Goal: Communication & Community: Answer question/provide support

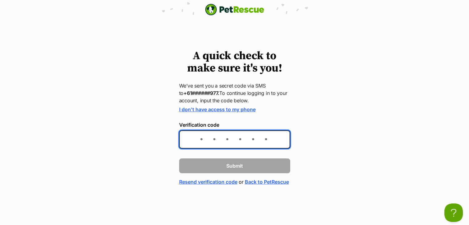
click at [226, 137] on input "Verification code" at bounding box center [234, 140] width 111 height 18
type input "413587"
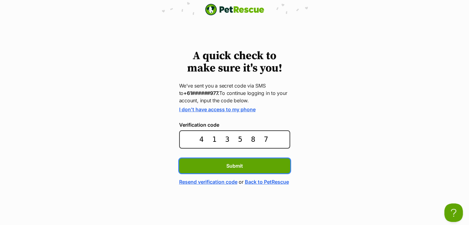
click at [179, 159] on button "Submit" at bounding box center [234, 166] width 111 height 15
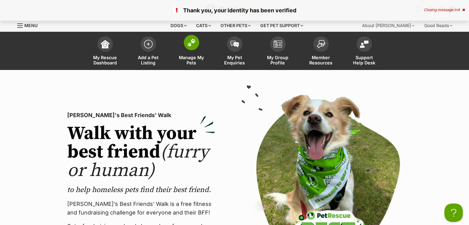
click at [190, 50] on link "Manage My Pets" at bounding box center [191, 51] width 43 height 37
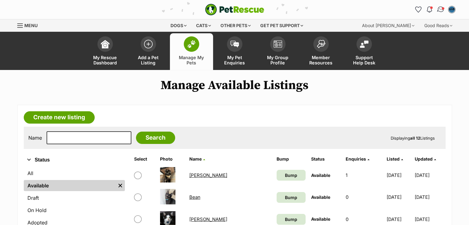
click at [442, 11] on img "Conversations" at bounding box center [441, 10] width 8 height 8
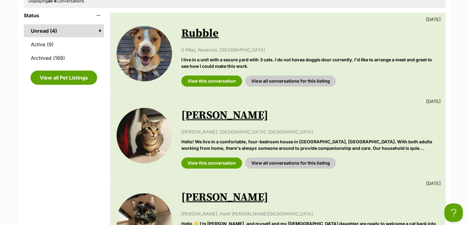
scroll to position [106, 0]
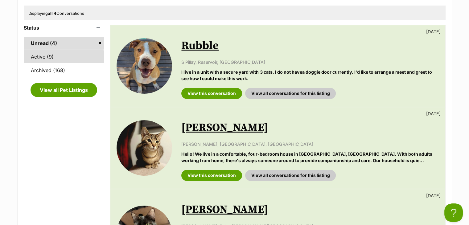
click at [56, 57] on link "Active (9)" at bounding box center [64, 56] width 81 height 13
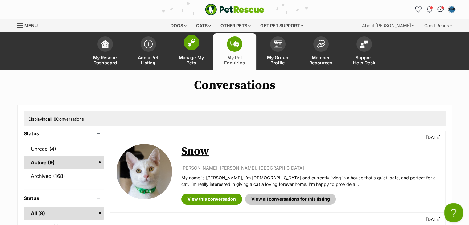
click at [186, 53] on link "Manage My Pets" at bounding box center [191, 51] width 43 height 37
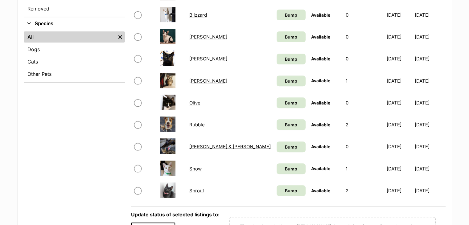
scroll to position [226, 0]
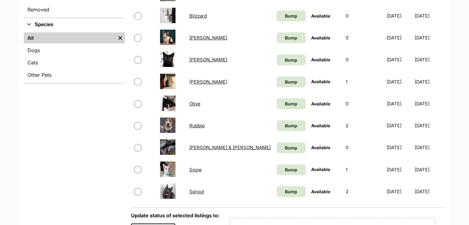
click at [137, 169] on input "checkbox" at bounding box center [137, 169] width 7 height 7
checkbox input "true"
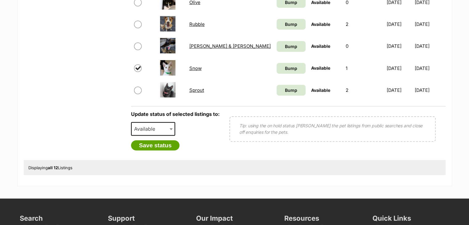
scroll to position [328, 0]
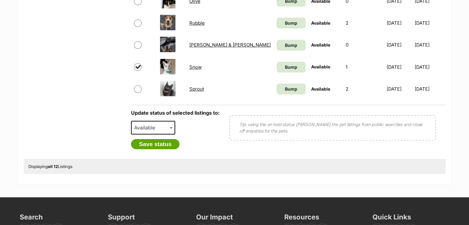
click at [147, 128] on span "Available" at bounding box center [147, 127] width 30 height 9
select select "rehomed"
click at [162, 142] on button "Save status" at bounding box center [155, 144] width 49 height 10
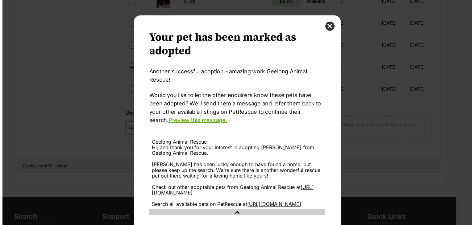
scroll to position [0, 0]
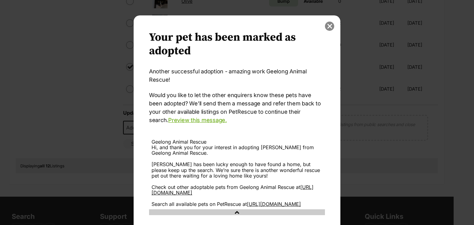
click at [327, 24] on button "close" at bounding box center [329, 26] width 9 height 9
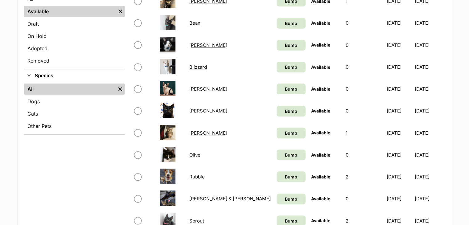
scroll to position [215, 0]
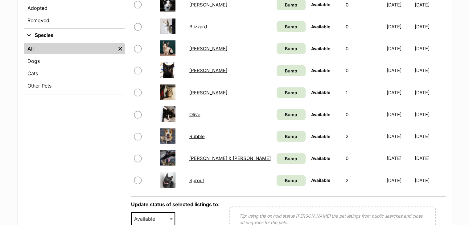
click at [195, 179] on link "Sprout" at bounding box center [196, 181] width 15 height 6
click at [138, 182] on input "checkbox" at bounding box center [137, 180] width 7 height 7
checkbox input "true"
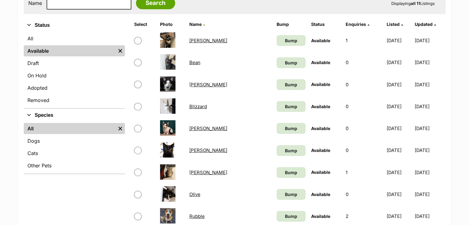
scroll to position [128, 0]
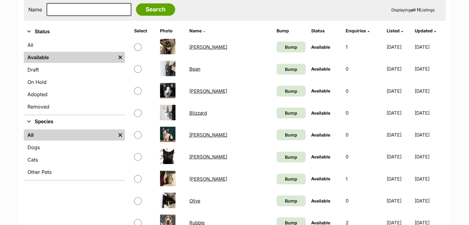
click at [136, 68] on input "checkbox" at bounding box center [137, 68] width 7 height 7
checkbox input "true"
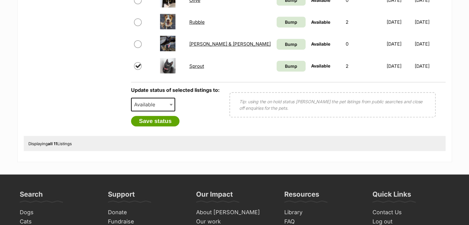
scroll to position [342, 0]
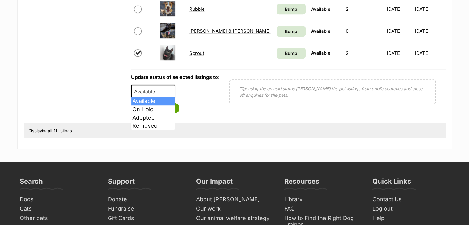
click at [158, 92] on span "Available" at bounding box center [147, 91] width 30 height 9
select select "removed"
click at [156, 106] on button "Save status" at bounding box center [155, 108] width 49 height 10
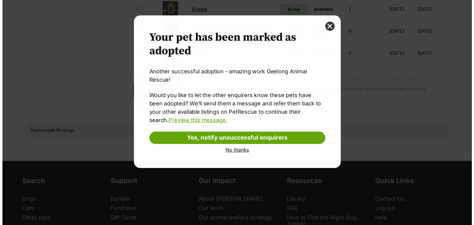
scroll to position [0, 0]
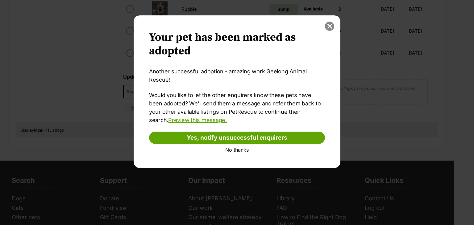
click at [327, 29] on button "close" at bounding box center [329, 26] width 9 height 9
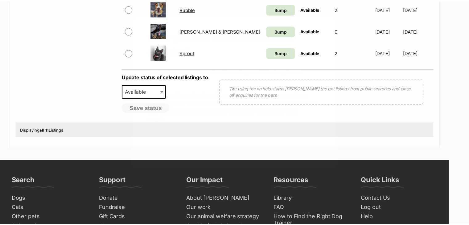
scroll to position [342, 0]
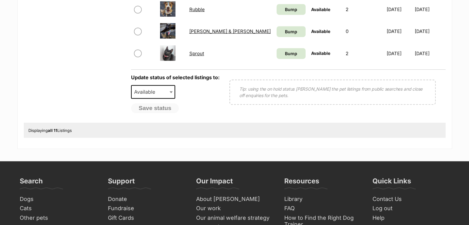
click at [136, 52] on input "checkbox" at bounding box center [137, 53] width 7 height 7
checkbox input "true"
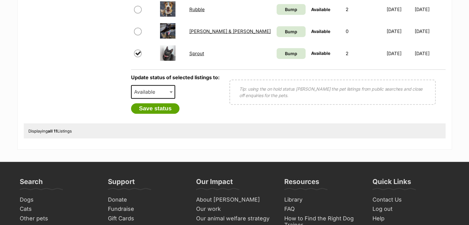
click at [149, 93] on span "Available" at bounding box center [147, 92] width 30 height 9
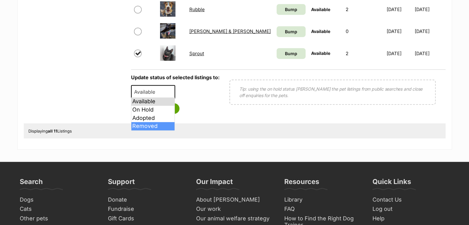
select select "removed"
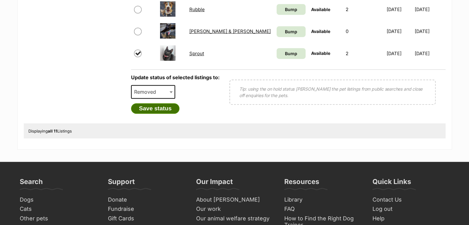
click at [158, 108] on button "Save status" at bounding box center [155, 108] width 49 height 10
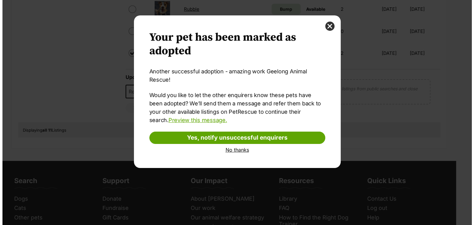
scroll to position [0, 0]
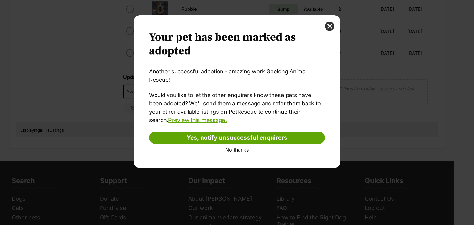
click at [324, 26] on div "Your pet has been marked as adopted Another successful adoption - amazing work …" at bounding box center [237, 91] width 207 height 153
click at [330, 26] on button "close" at bounding box center [329, 26] width 9 height 9
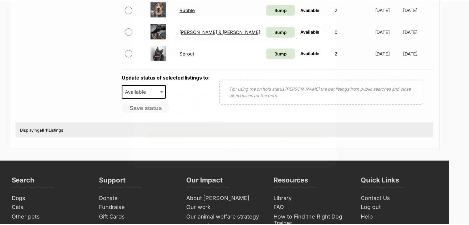
scroll to position [342, 0]
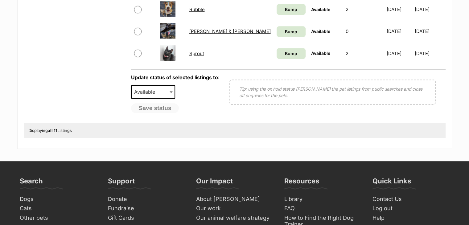
click at [192, 52] on link "Sprout" at bounding box center [196, 54] width 15 height 6
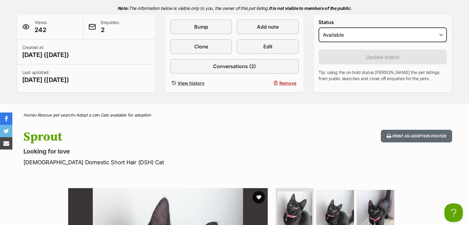
scroll to position [133, 0]
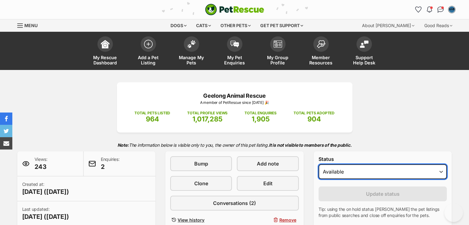
click at [365, 172] on select "Draft - not available as listing has enquires Available On hold Adopted" at bounding box center [383, 171] width 129 height 15
select select "on_hold"
click at [319, 164] on select "Draft - not available as listing has enquires Available On hold Adopted" at bounding box center [383, 171] width 129 height 15
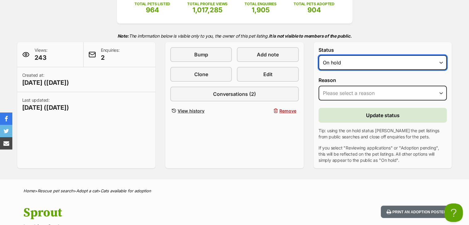
scroll to position [105, 0]
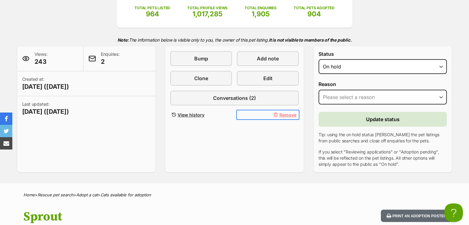
click at [289, 114] on span "Remove" at bounding box center [288, 115] width 17 height 6
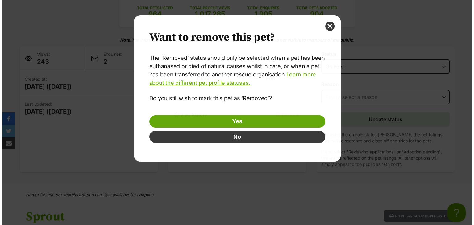
scroll to position [0, 0]
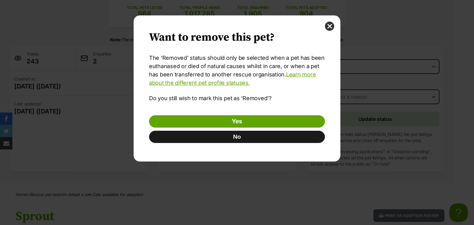
click at [264, 136] on button "No" at bounding box center [237, 137] width 176 height 12
click at [262, 139] on button "No" at bounding box center [237, 137] width 176 height 12
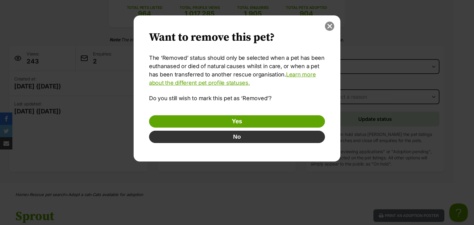
click at [330, 27] on button "close" at bounding box center [329, 26] width 9 height 9
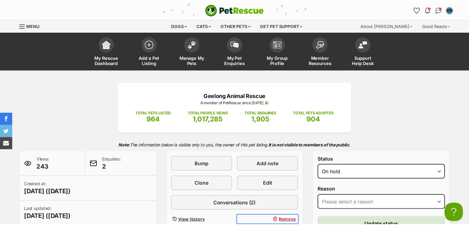
scroll to position [105, 0]
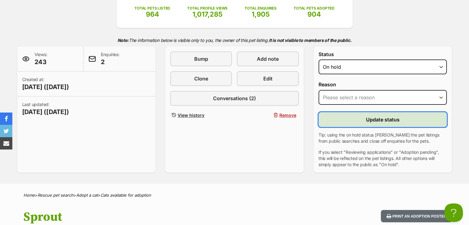
click at [378, 119] on span "Update status" at bounding box center [383, 119] width 34 height 7
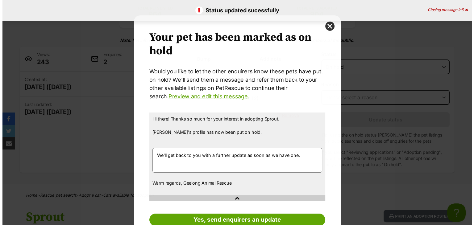
scroll to position [0, 0]
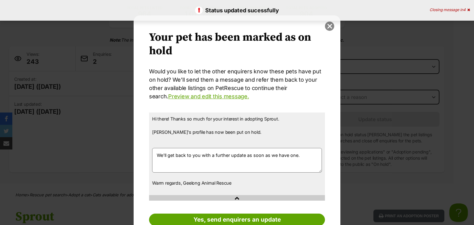
click at [327, 27] on button "close" at bounding box center [329, 26] width 9 height 9
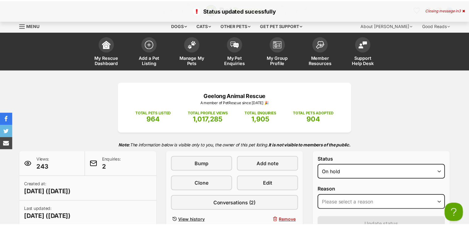
scroll to position [105, 0]
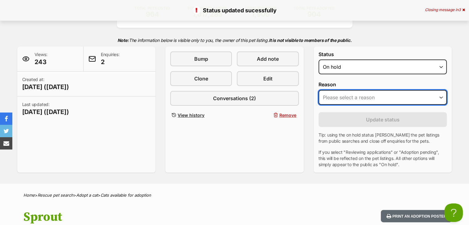
click at [355, 99] on select "Please select a reason Medical reasons Reviewing applications Adoption pending …" at bounding box center [383, 97] width 129 height 15
select select "other"
click at [319, 90] on select "Please select a reason Medical reasons Reviewing applications Adoption pending …" at bounding box center [383, 97] width 129 height 15
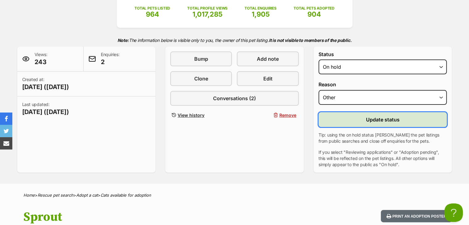
click at [363, 120] on button "Update status" at bounding box center [383, 119] width 129 height 15
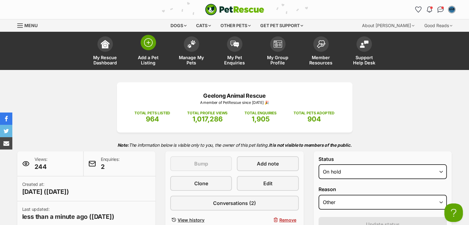
click at [149, 39] on img at bounding box center [148, 42] width 9 height 9
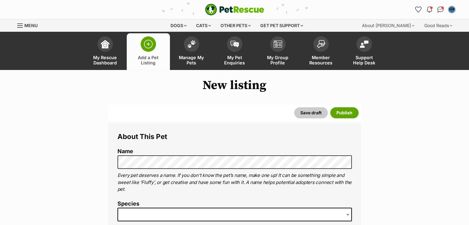
click at [154, 46] on span at bounding box center [148, 43] width 15 height 15
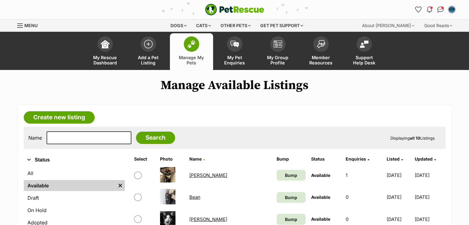
scroll to position [115, 0]
click at [197, 196] on link "Bean" at bounding box center [194, 197] width 11 height 6
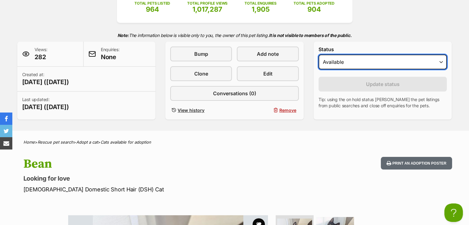
click at [403, 62] on select "Draft Available On hold Adopted" at bounding box center [383, 62] width 129 height 15
select select "on_hold"
click at [319, 55] on select "Draft Available On hold Adopted" at bounding box center [383, 62] width 129 height 15
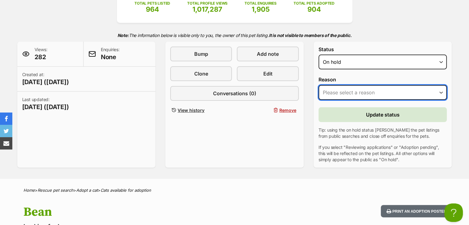
click at [376, 89] on select "Please select a reason Medical reasons Reviewing applications Adoption pending …" at bounding box center [383, 92] width 129 height 15
select select "reviewing_applications"
click at [319, 85] on select "Please select a reason Medical reasons Reviewing applications Adoption pending …" at bounding box center [383, 92] width 129 height 15
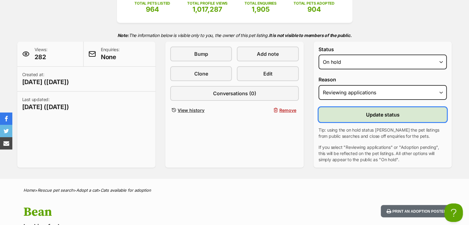
click at [380, 115] on span "Update status" at bounding box center [383, 114] width 34 height 7
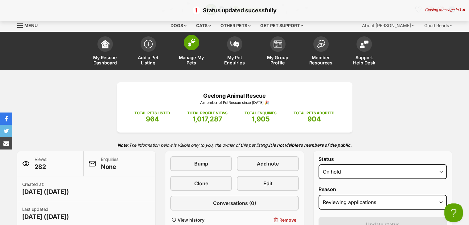
click at [193, 49] on span at bounding box center [191, 42] width 15 height 15
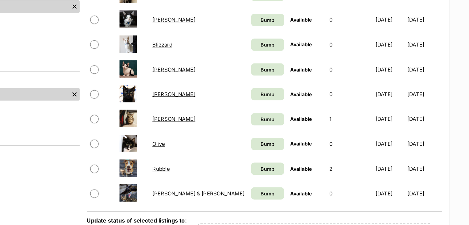
scroll to position [169, 0]
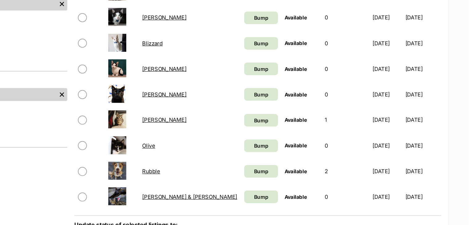
drag, startPoint x: 467, startPoint y: 110, endPoint x: 472, endPoint y: 93, distance: 18.0
click at [469, 93] on html "Skip to main content Log in to favourite this pet Log in Or sign up Search PetR…" at bounding box center [234, 218] width 469 height 775
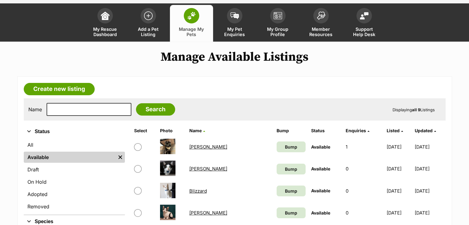
scroll to position [0, 0]
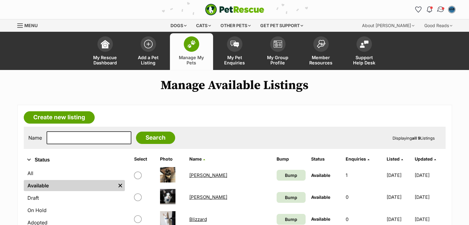
click at [441, 9] on img "Conversations" at bounding box center [441, 10] width 8 height 8
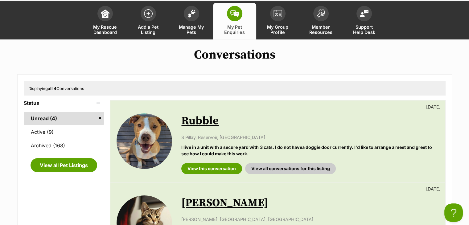
scroll to position [258, 0]
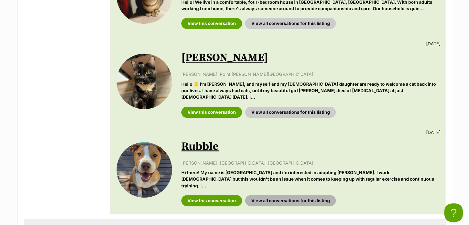
click at [257, 195] on link "View all conversations for this listing" at bounding box center [290, 200] width 91 height 11
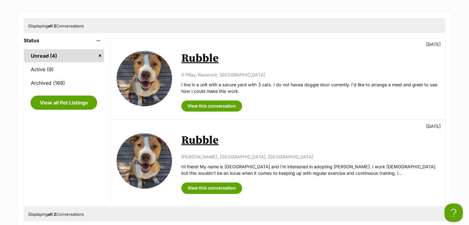
scroll to position [95, 0]
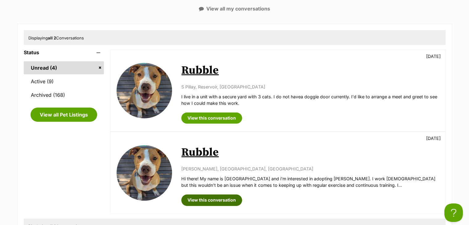
click at [206, 201] on link "View this conversation" at bounding box center [211, 200] width 61 height 11
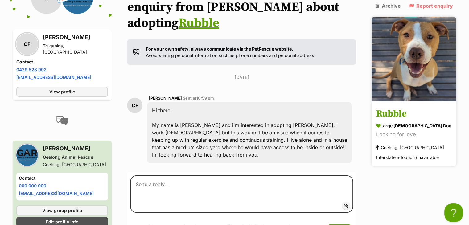
scroll to position [95, 0]
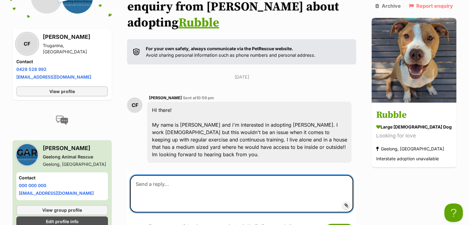
click at [219, 175] on textarea at bounding box center [241, 193] width 223 height 37
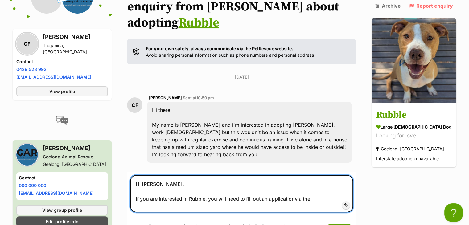
click at [298, 182] on textarea "Hi [PERSON_NAME], If you are interested in Rubble, you will need to fill out an…" at bounding box center [241, 193] width 223 height 37
click at [317, 182] on textarea "Hi [PERSON_NAME], If you are interested in Rubble, you will need to fill out an…" at bounding box center [241, 193] width 223 height 37
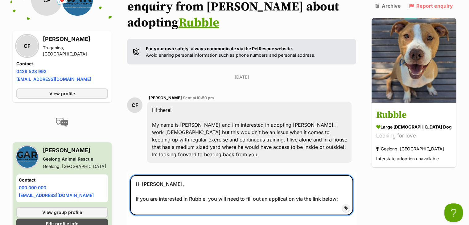
paste textarea "[URL][DOMAIN_NAME]"
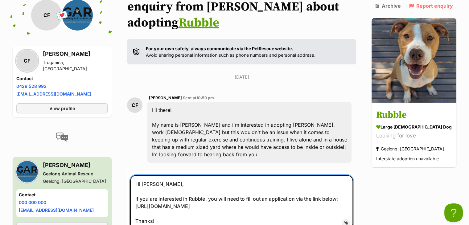
drag, startPoint x: 168, startPoint y: 208, endPoint x: 136, endPoint y: 181, distance: 42.0
click at [136, 181] on textarea "Hi [PERSON_NAME], If you are interested in Rubble, you will need to fill out an…" at bounding box center [241, 202] width 223 height 55
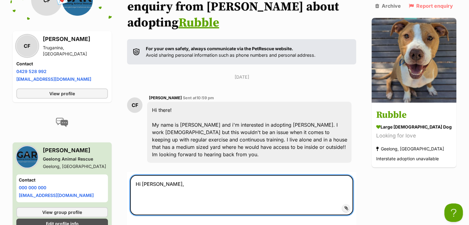
click at [144, 181] on textarea "Hi [PERSON_NAME]," at bounding box center [241, 195] width 223 height 40
paste textarea "If you are interested in Rubble, you will need to fill out an application via t…"
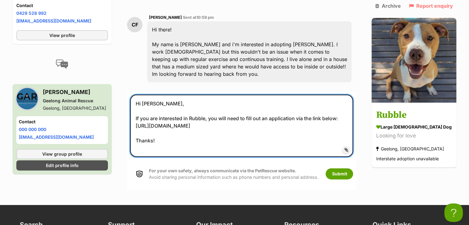
scroll to position [201, 0]
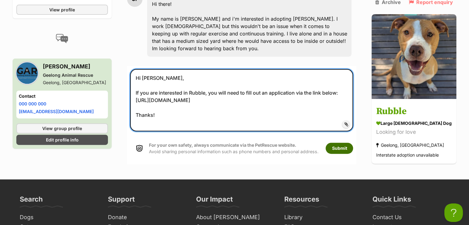
type textarea "Hi [PERSON_NAME], If you are interested in Rubble, you will need to fill out an…"
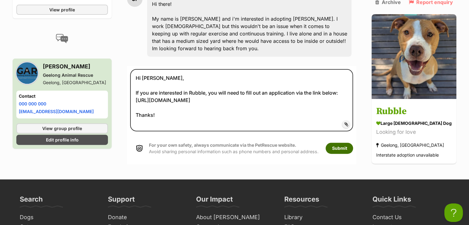
click at [346, 143] on button "Submit" at bounding box center [339, 148] width 27 height 11
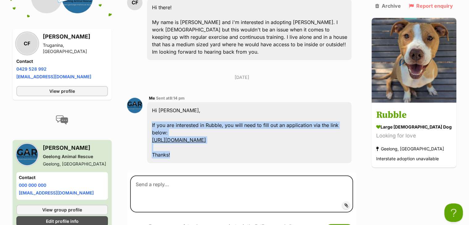
drag, startPoint x: 176, startPoint y: 140, endPoint x: 151, endPoint y: 111, distance: 38.5
click at [151, 111] on div "Hi Chantelle, If you are interested in Rubble, you will need to fill out an app…" at bounding box center [249, 132] width 205 height 61
copy div "If you are interested in Rubble, you will need to fill out an application via t…"
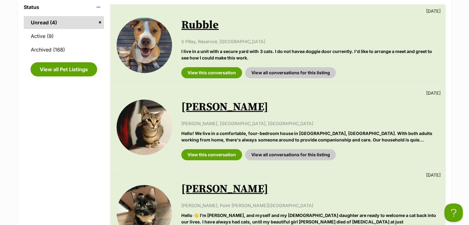
scroll to position [124, 0]
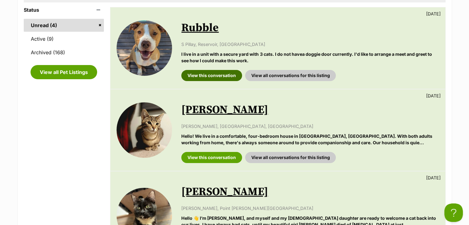
click at [220, 76] on link "View this conversation" at bounding box center [211, 75] width 61 height 11
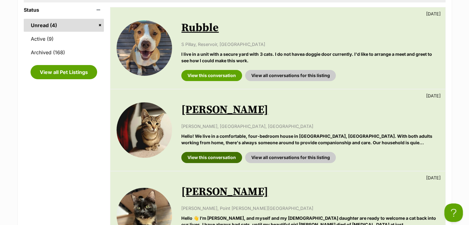
click at [210, 158] on link "View this conversation" at bounding box center [211, 157] width 61 height 11
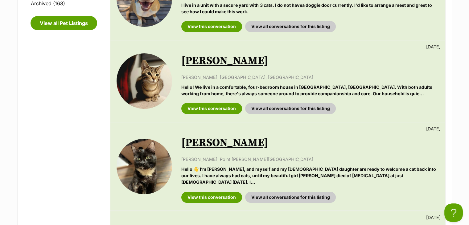
scroll to position [226, 0]
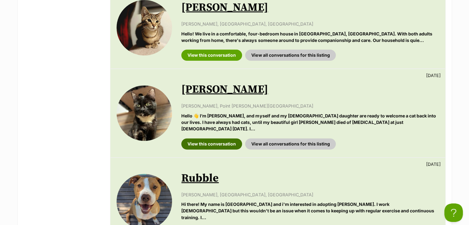
click at [202, 139] on link "View this conversation" at bounding box center [211, 144] width 61 height 11
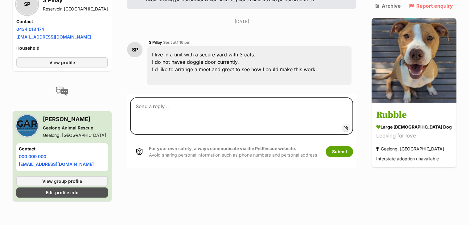
scroll to position [139, 0]
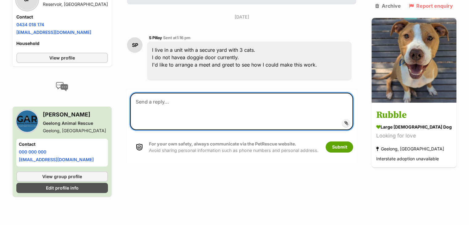
click at [298, 119] on textarea at bounding box center [241, 111] width 223 height 37
paste textarea "If you are interested in Rubble, you will need to fill out an application via t…"
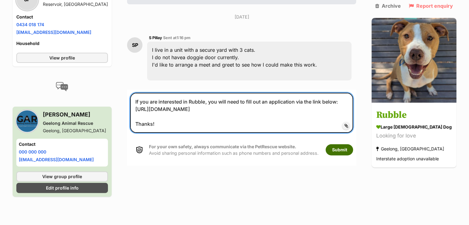
type textarea "If you are interested in Rubble, you will need to fill out an application via t…"
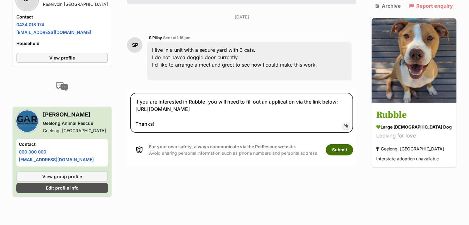
click at [342, 150] on button "Submit" at bounding box center [339, 149] width 27 height 11
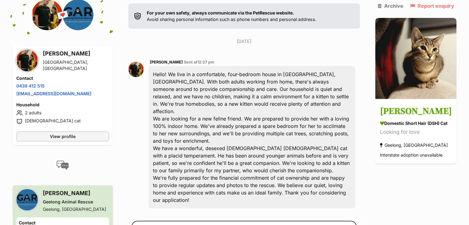
scroll to position [132, 0]
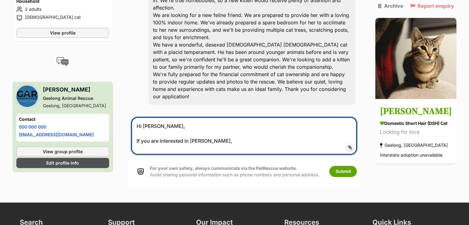
scroll to position [239, 0]
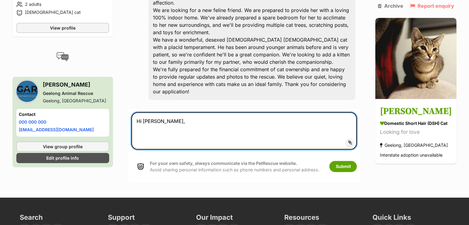
paste textarea "If you are interested in Rubble, you will need to fill out an application via t…"
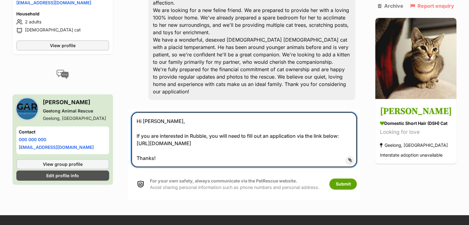
click at [215, 112] on textarea "Hi [PERSON_NAME], If you are interested in Rubble, you will need to fill out an…" at bounding box center [244, 139] width 226 height 55
drag, startPoint x: 206, startPoint y: 111, endPoint x: 192, endPoint y: 111, distance: 14.8
click at [192, 112] on textarea "Hi [PERSON_NAME], If you are interested in Rubble, you will need to fill out an…" at bounding box center [244, 139] width 226 height 55
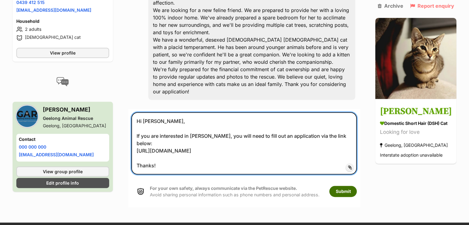
type textarea "Hi [PERSON_NAME], If you are interested in [PERSON_NAME], you will need to fill…"
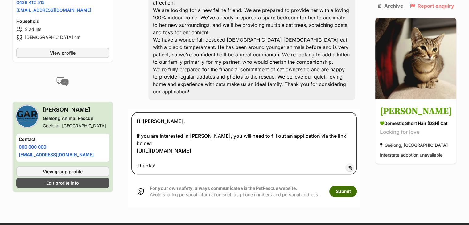
click at [343, 186] on button "Submit" at bounding box center [343, 191] width 27 height 11
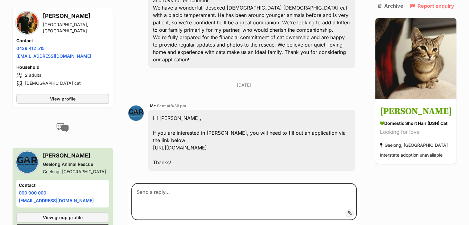
scroll to position [272, 0]
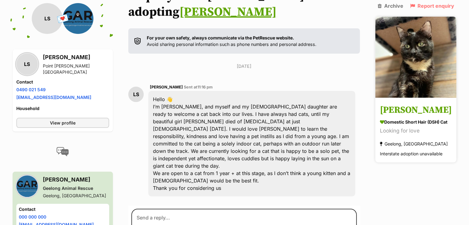
scroll to position [110, 0]
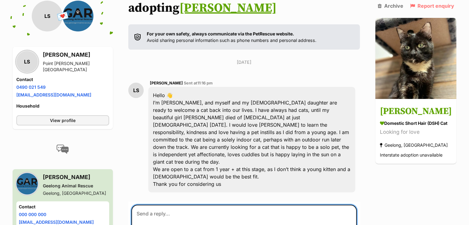
click at [307, 205] on textarea at bounding box center [244, 223] width 226 height 37
paste textarea "If you are interested in Rubble, you will need to fill out an application via t…"
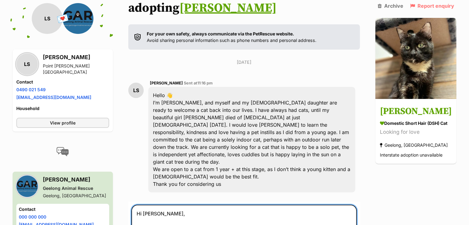
drag, startPoint x: 207, startPoint y: 197, endPoint x: 192, endPoint y: 197, distance: 15.7
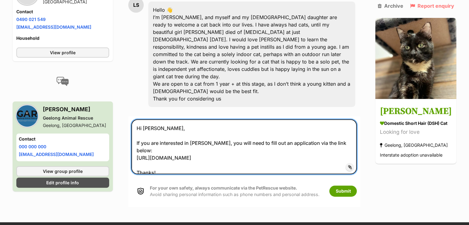
scroll to position [212, 0]
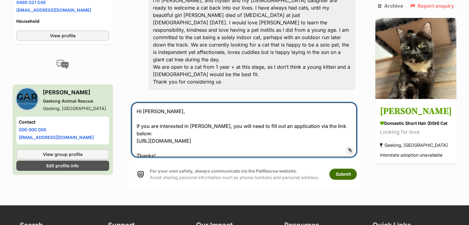
type textarea "Hi Lisa, If you are interested in Agatha, you will need to fill out an applicat…"
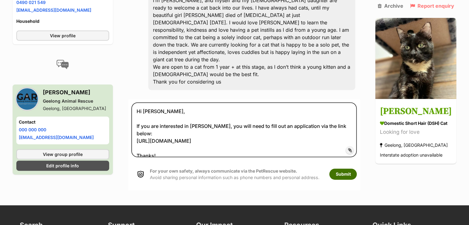
click at [346, 169] on button "Submit" at bounding box center [343, 174] width 27 height 11
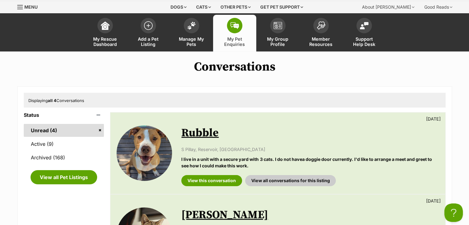
scroll to position [14, 0]
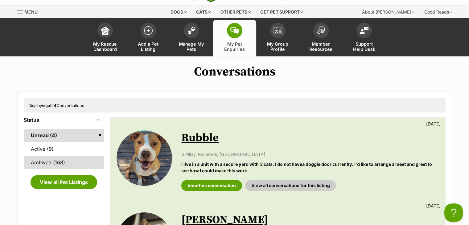
click at [62, 163] on link "Archived (168)" at bounding box center [64, 162] width 81 height 13
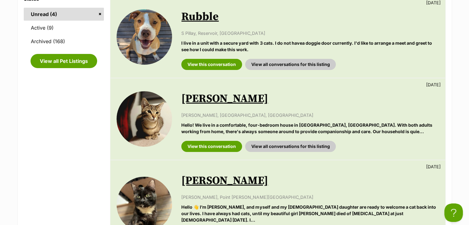
scroll to position [133, 0]
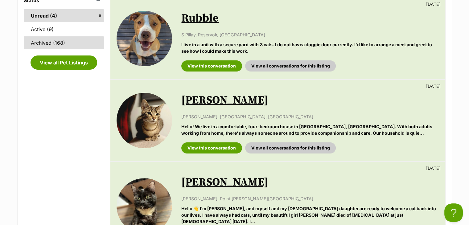
click at [69, 38] on link "Archived (168)" at bounding box center [64, 42] width 81 height 13
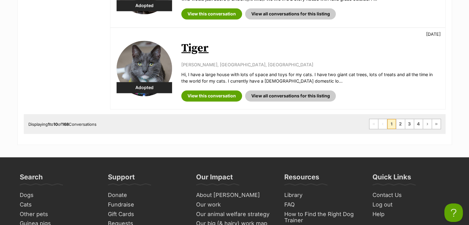
scroll to position [848, 0]
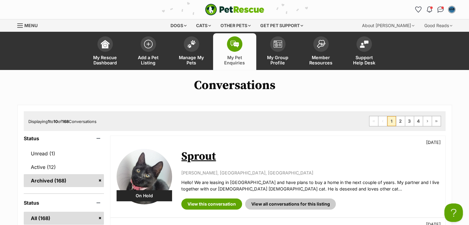
click at [198, 156] on link "Sprout" at bounding box center [198, 157] width 35 height 14
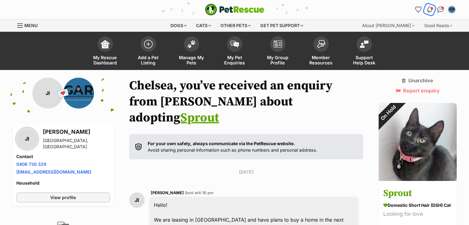
click at [430, 8] on img "Notifications" at bounding box center [429, 9] width 7 height 7
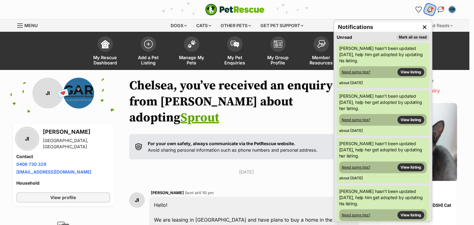
click at [430, 8] on img "Notifications" at bounding box center [429, 9] width 7 height 7
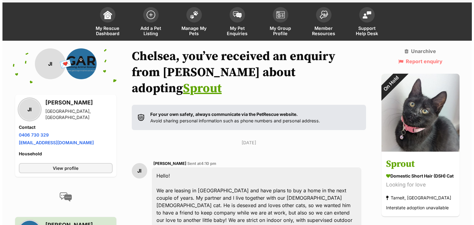
scroll to position [9, 0]
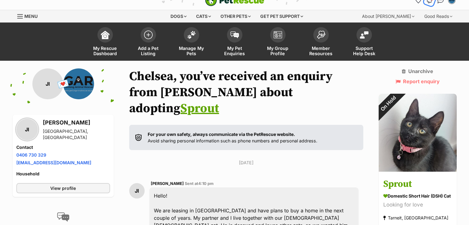
click at [429, 0] on img "Notifications" at bounding box center [429, 0] width 7 height 7
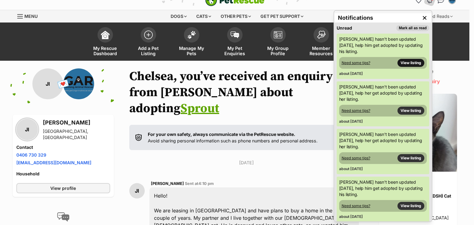
click at [405, 62] on link "View listing" at bounding box center [410, 63] width 27 height 8
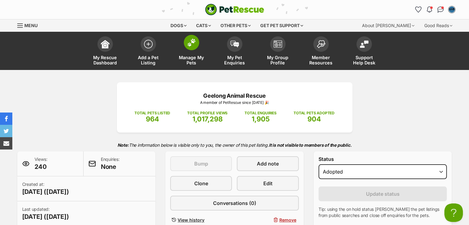
click at [180, 54] on link "Manage My Pets" at bounding box center [191, 51] width 43 height 37
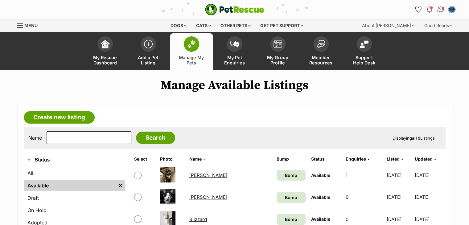
click at [439, 6] on img "Conversations" at bounding box center [441, 10] width 8 height 8
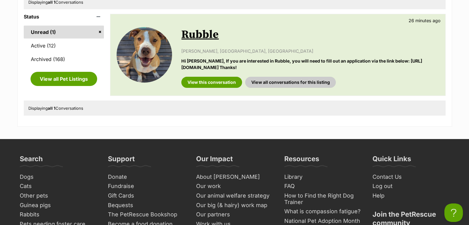
scroll to position [110, 0]
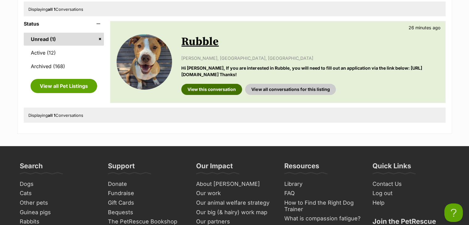
click at [216, 88] on link "View this conversation" at bounding box center [211, 89] width 61 height 11
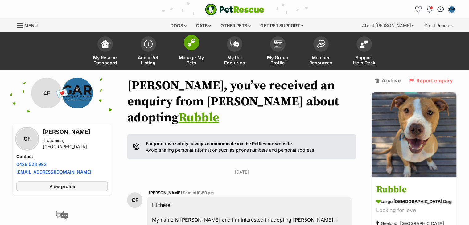
click at [184, 40] on span at bounding box center [191, 42] width 15 height 15
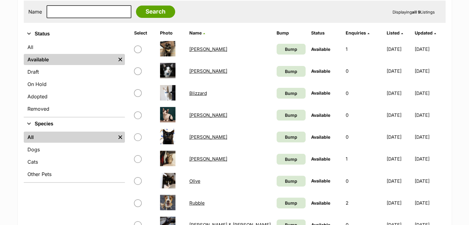
scroll to position [120, 0]
